Goal: Task Accomplishment & Management: Complete application form

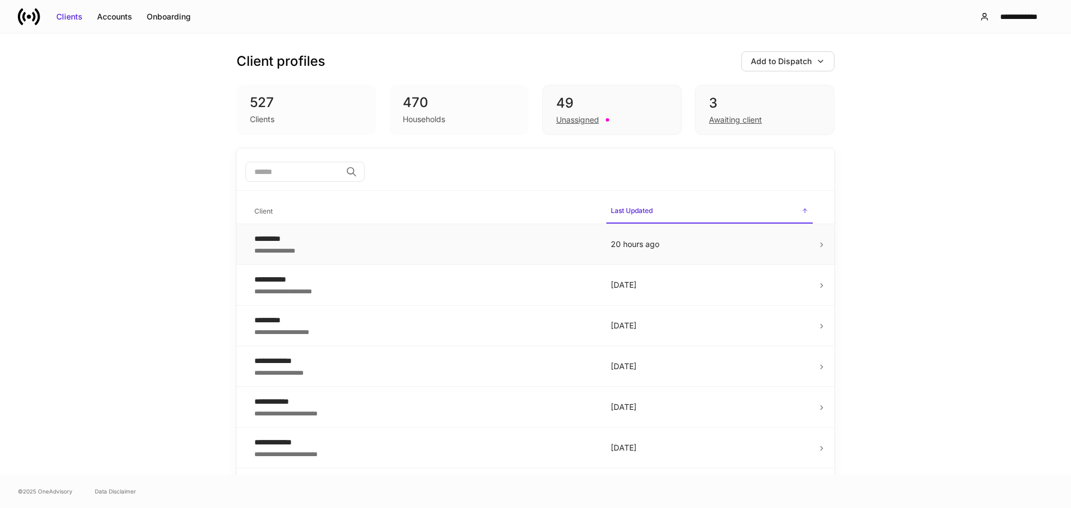
click at [459, 244] on div "*********" at bounding box center [423, 238] width 339 height 11
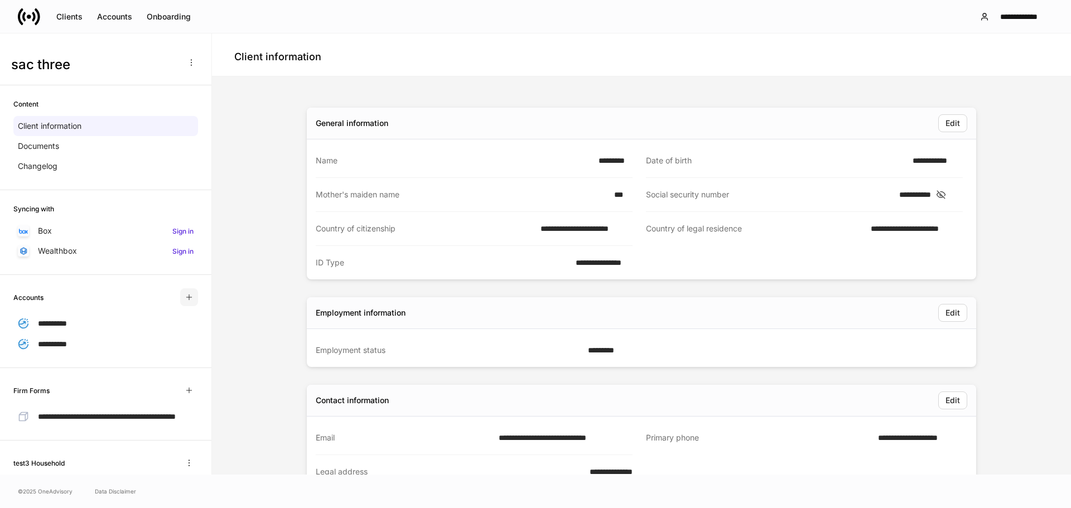
click at [185, 298] on icon "button" at bounding box center [189, 297] width 9 height 9
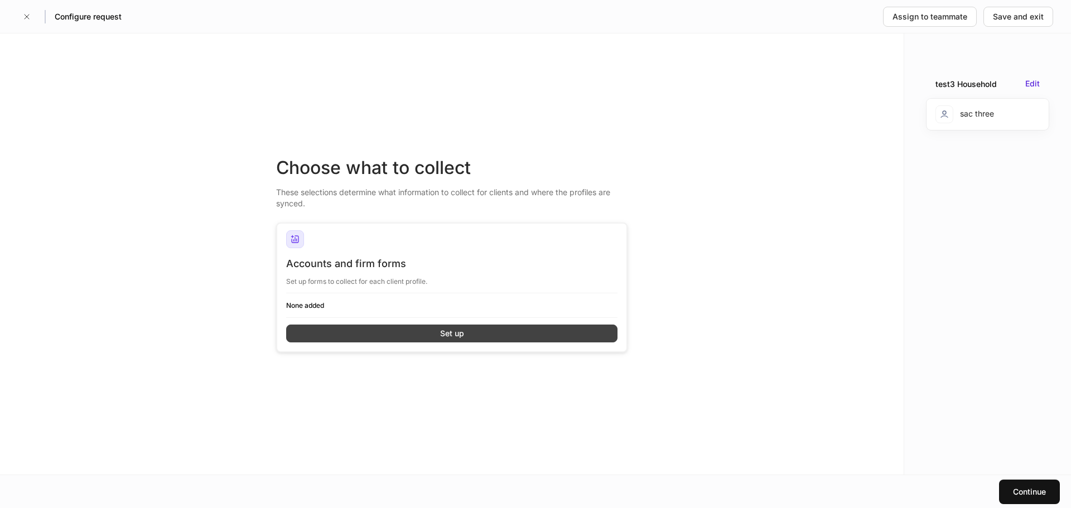
click at [551, 334] on button "Set up" at bounding box center [451, 334] width 331 height 18
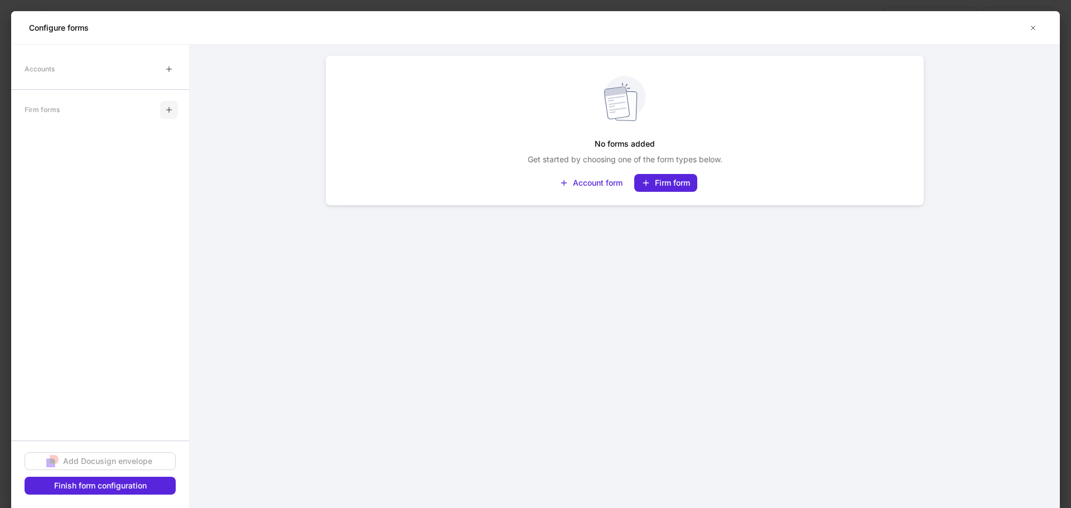
click at [172, 112] on icon "button" at bounding box center [169, 109] width 9 height 9
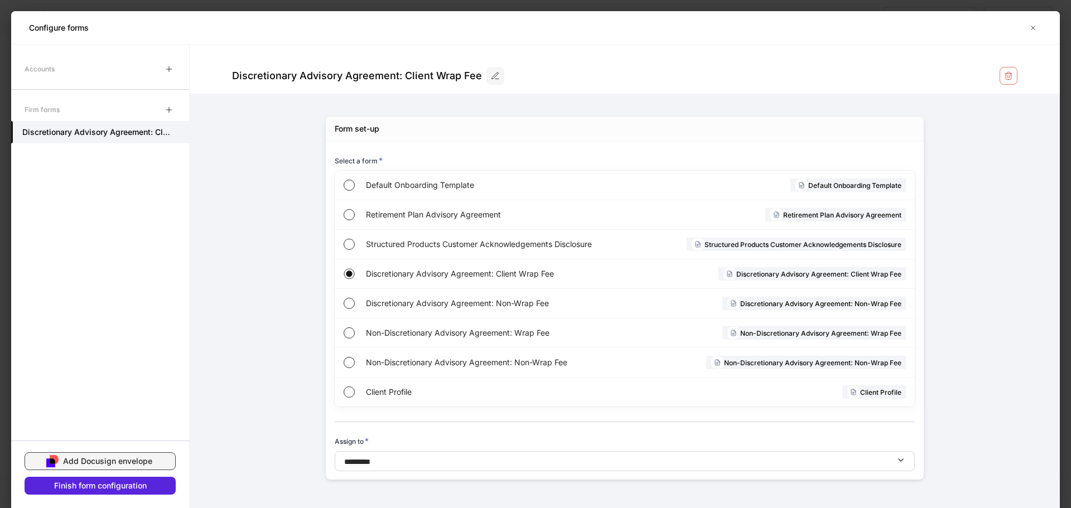
click at [97, 459] on div "Add Docusign envelope" at bounding box center [107, 461] width 89 height 11
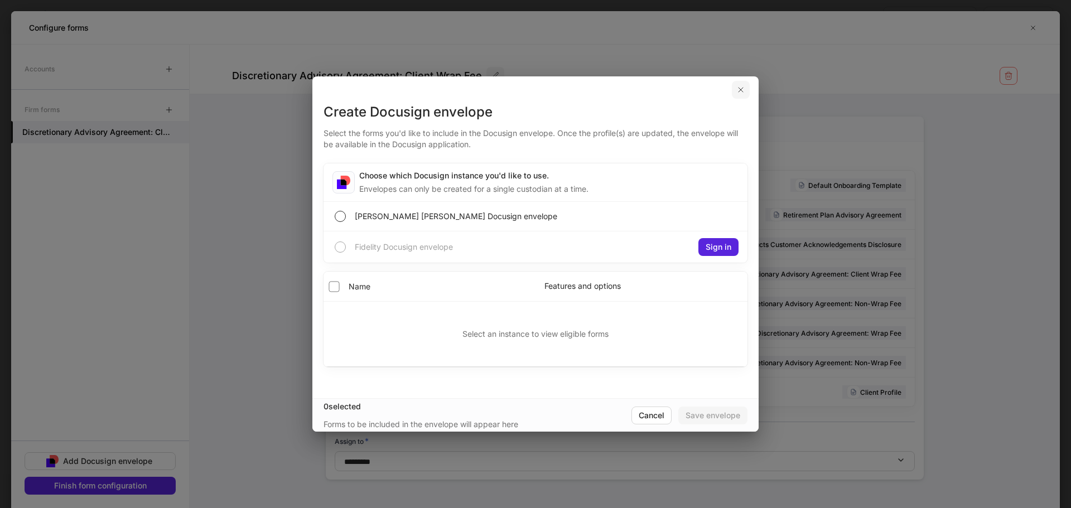
click at [743, 88] on icon "button" at bounding box center [741, 90] width 4 height 4
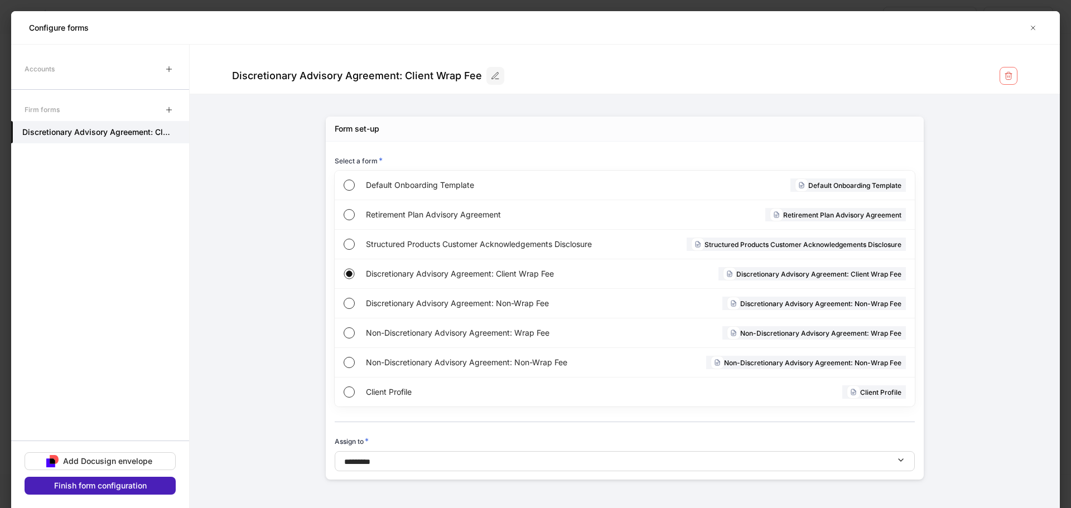
click at [110, 482] on div "Finish form configuration" at bounding box center [100, 485] width 93 height 11
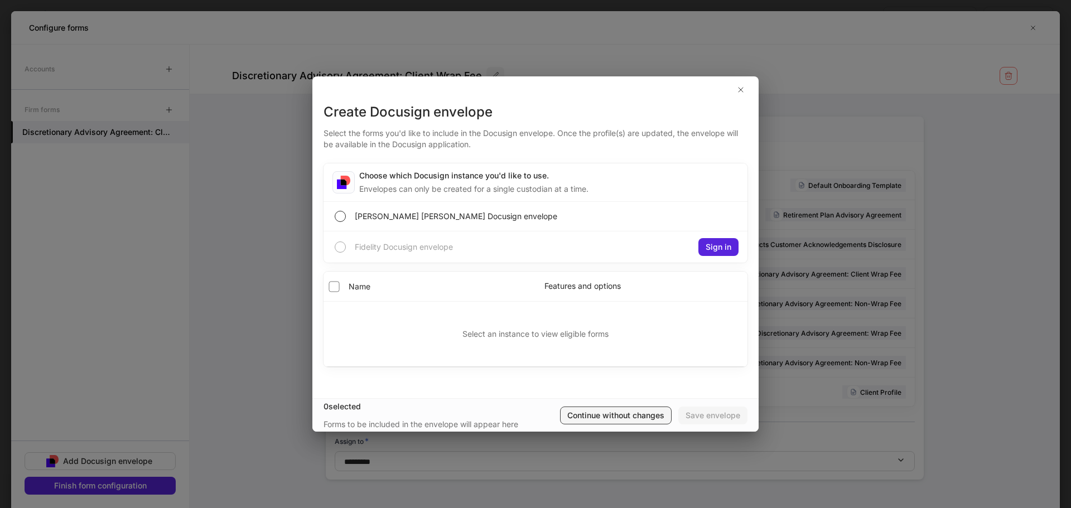
click at [617, 419] on div "Continue without changes" at bounding box center [616, 415] width 97 height 11
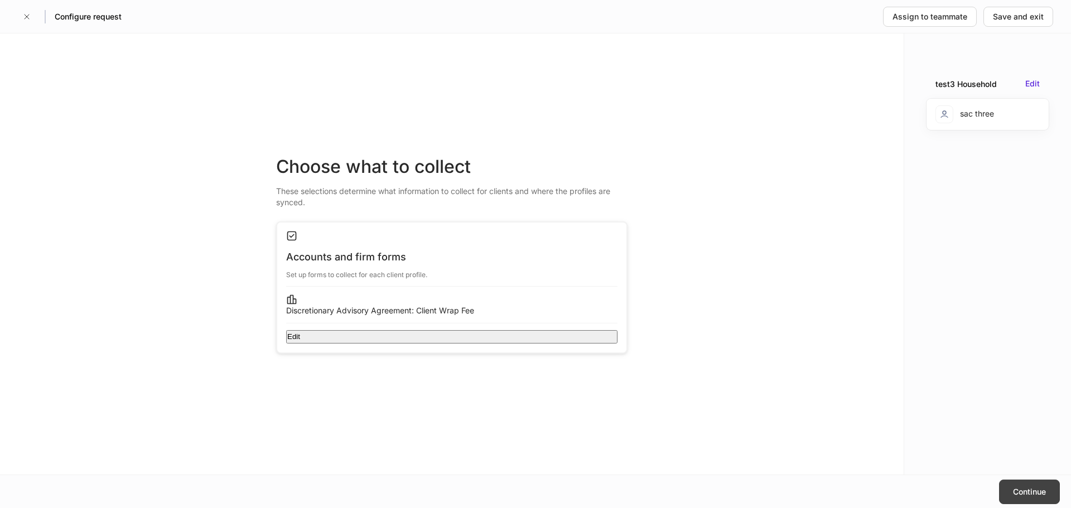
click at [1037, 483] on button "Continue" at bounding box center [1029, 492] width 61 height 25
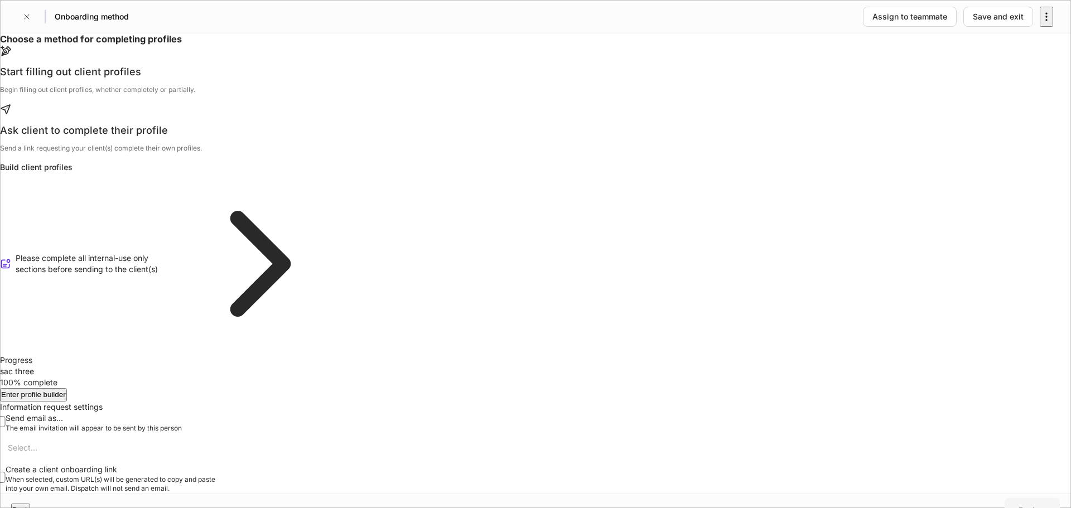
click at [352, 103] on div "Start filling out client profiles Begin filling out client profiles, whether co…" at bounding box center [176, 84] width 352 height 38
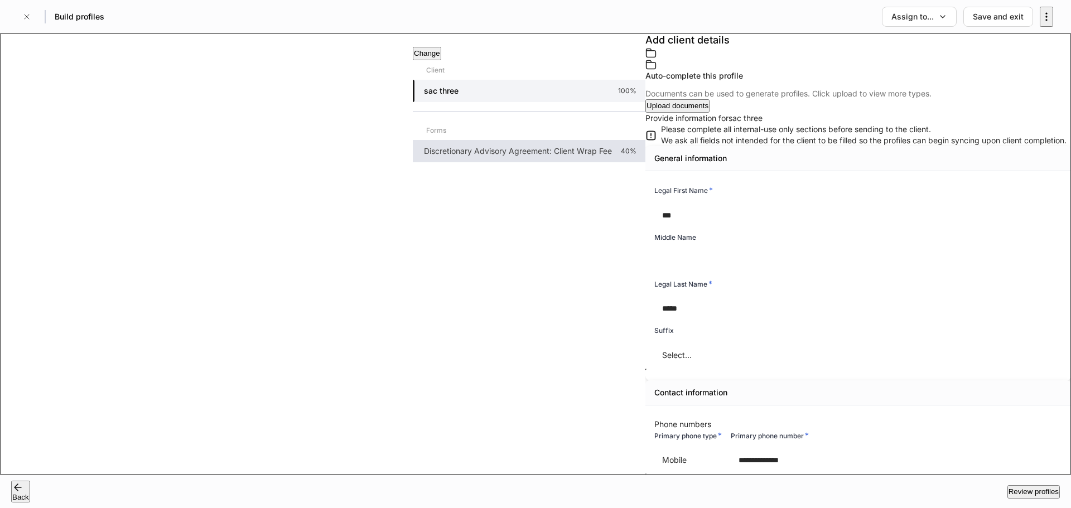
click at [413, 162] on div "Discretionary Advisory Agreement: Client Wrap Fee 40%" at bounding box center [529, 151] width 233 height 22
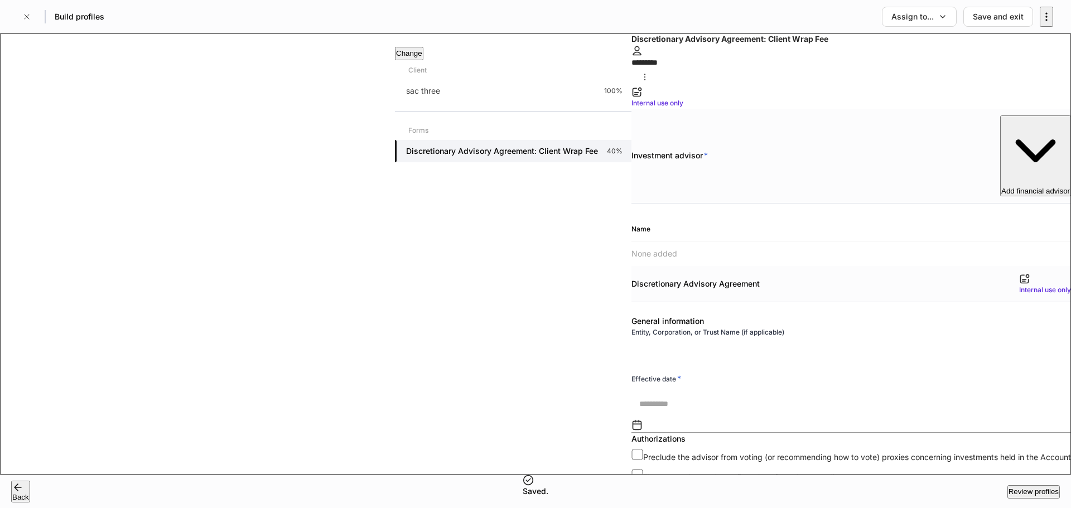
click at [1002, 129] on div "Add financial advisor" at bounding box center [1036, 156] width 69 height 79
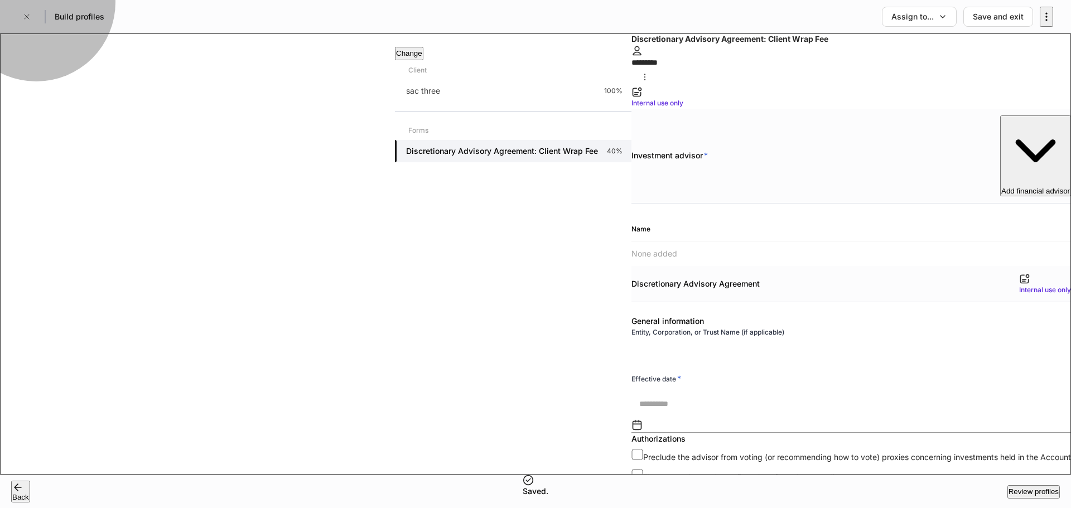
click at [750, 508] on li "[PERSON_NAME]" at bounding box center [535, 513] width 1071 height 11
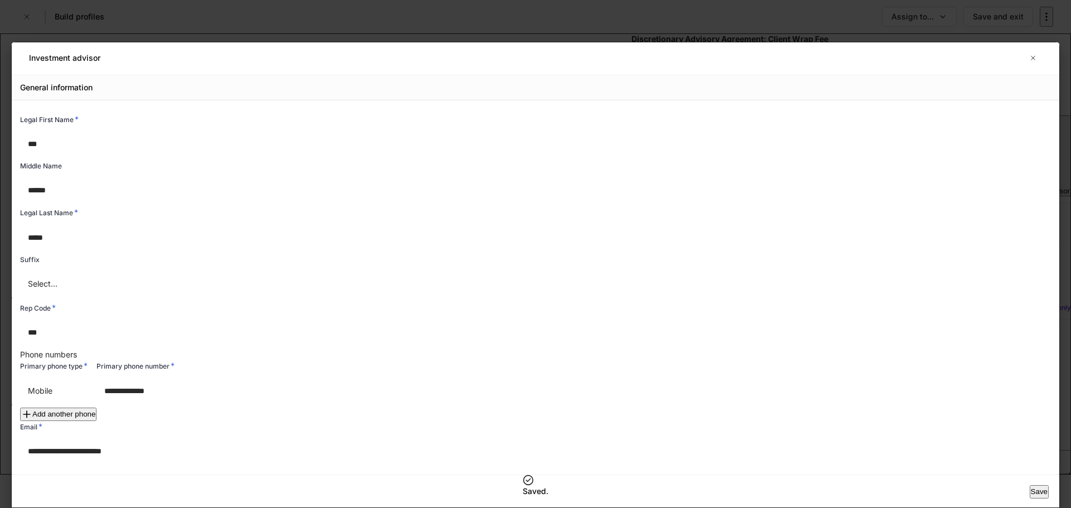
scroll to position [3, 0]
click at [1030, 491] on button "Save" at bounding box center [1039, 491] width 19 height 13
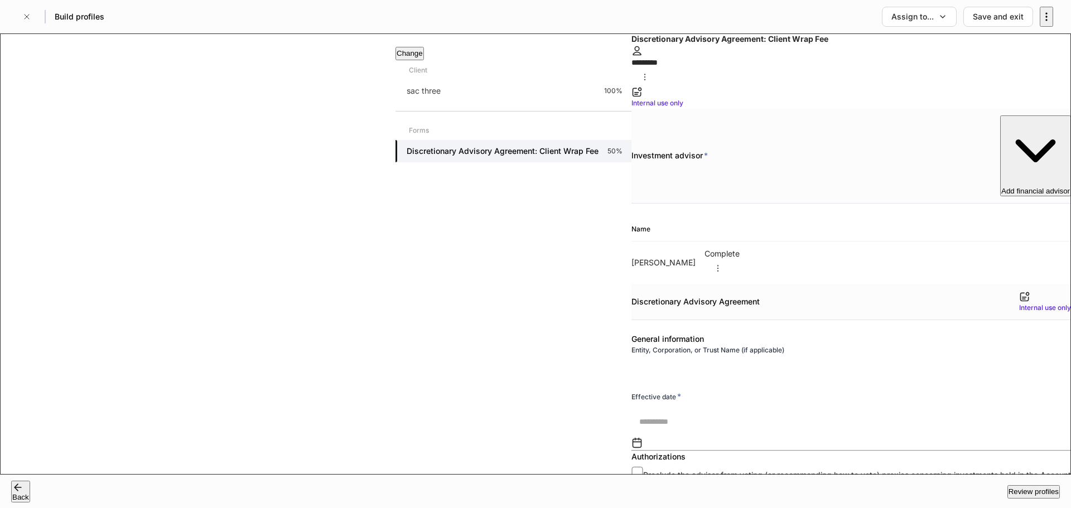
scroll to position [112, 0]
click at [661, 407] on input "text" at bounding box center [856, 422] width 448 height 30
click at [669, 311] on button "9" at bounding box center [665, 306] width 6 height 11
type input "**********"
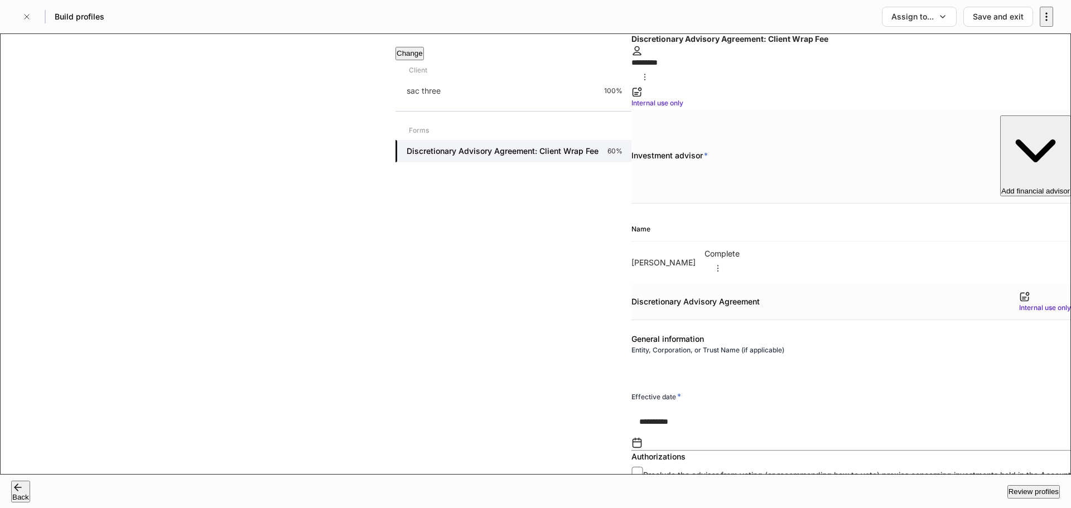
click at [447, 177] on body "**********" at bounding box center [535, 276] width 1071 height 553
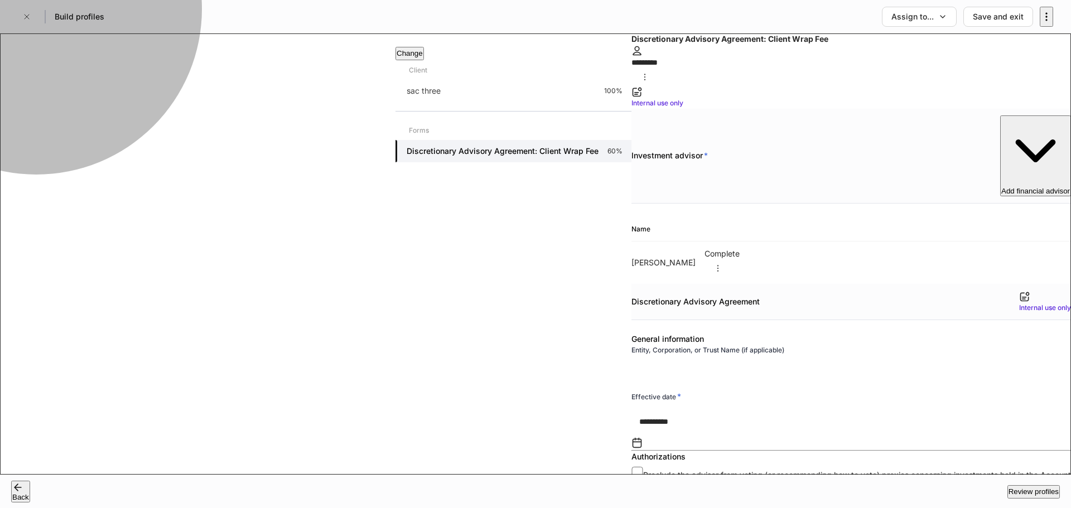
type input "******"
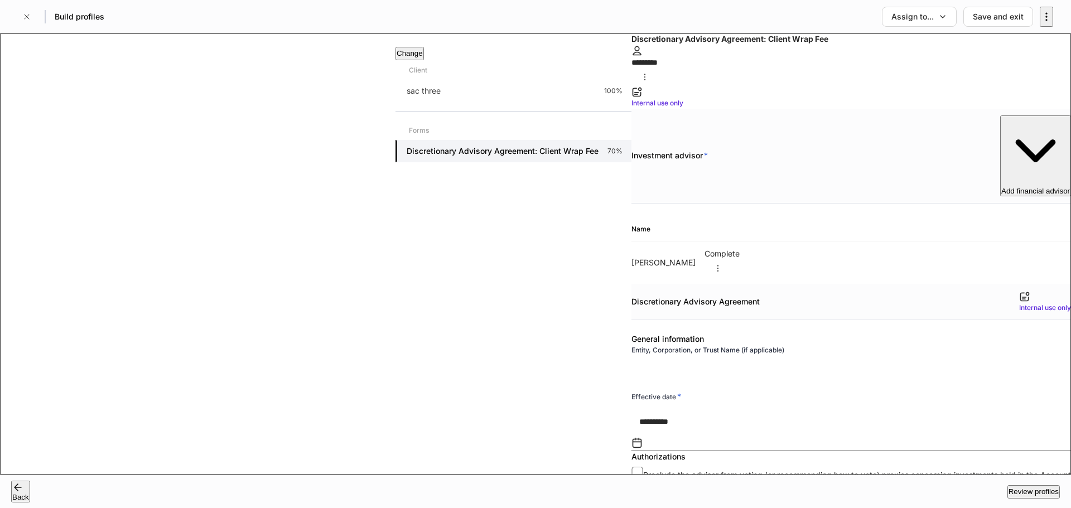
type input "*"
type input "**"
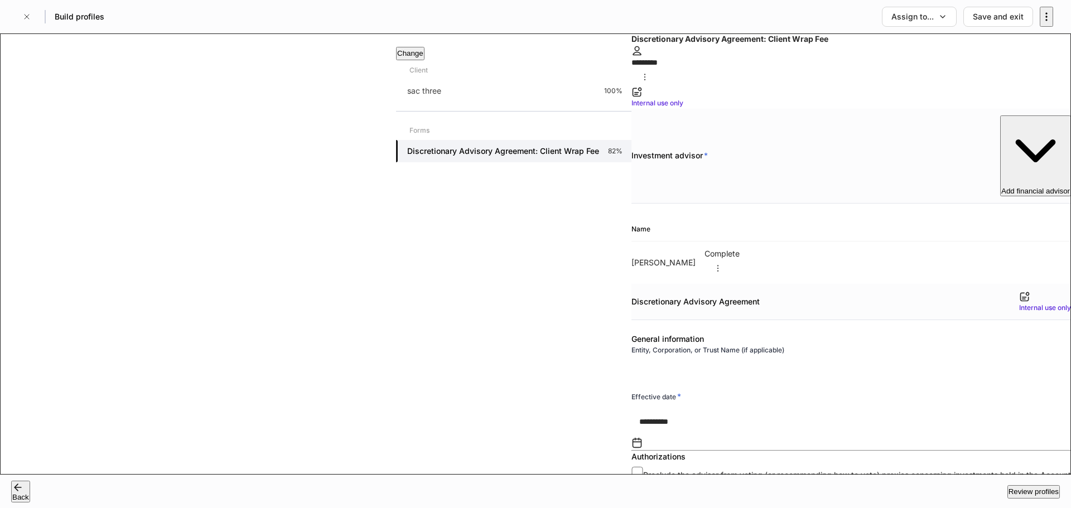
click at [1009, 487] on div "Review profiles" at bounding box center [1034, 492] width 50 height 11
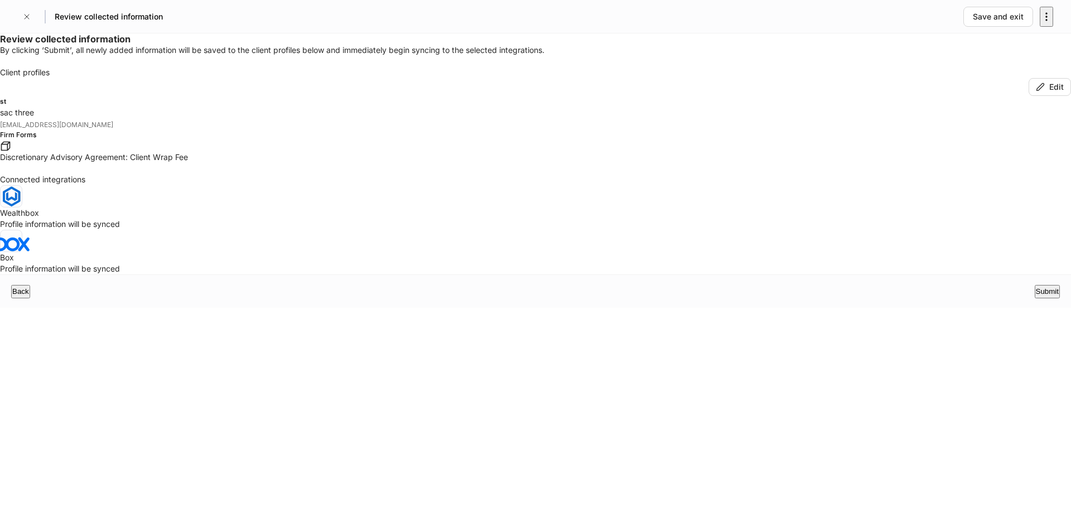
click at [1036, 297] on div "Submit" at bounding box center [1047, 291] width 23 height 11
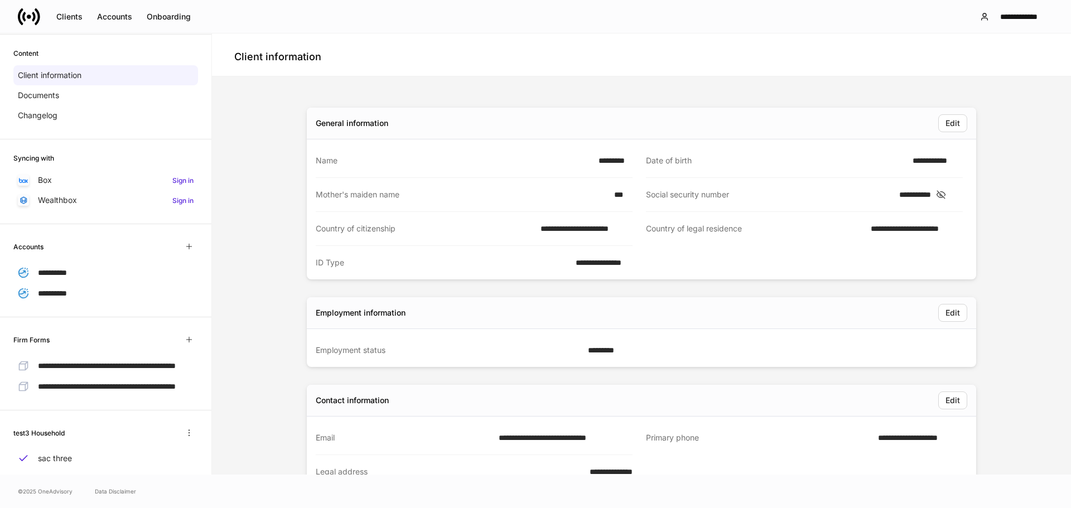
scroll to position [97, 0]
